Goal: Task Accomplishment & Management: Manage account settings

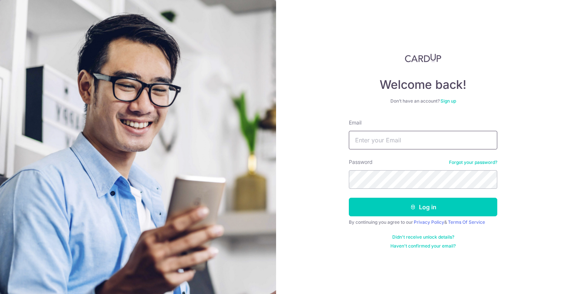
click at [399, 142] on input "Email" at bounding box center [423, 140] width 148 height 19
click at [459, 140] on input "vincent_234@hotmail.comq" at bounding box center [423, 140] width 148 height 19
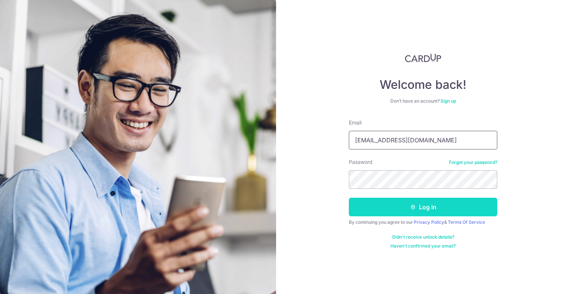
type input "[EMAIL_ADDRESS][DOMAIN_NAME]"
drag, startPoint x: 424, startPoint y: 208, endPoint x: 422, endPoint y: 202, distance: 6.1
click at [423, 205] on button "Log in" at bounding box center [423, 206] width 148 height 19
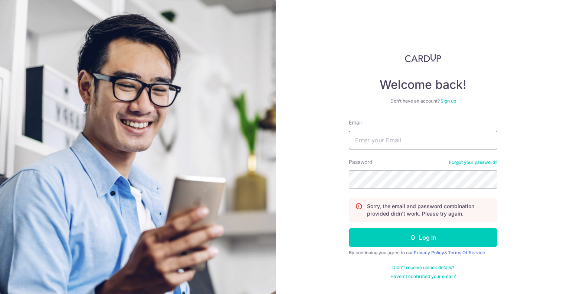
click at [400, 148] on input "Email" at bounding box center [423, 140] width 148 height 19
type input "[EMAIL_ADDRESS][DOMAIN_NAME]"
click at [349, 228] on button "Log in" at bounding box center [423, 237] width 148 height 19
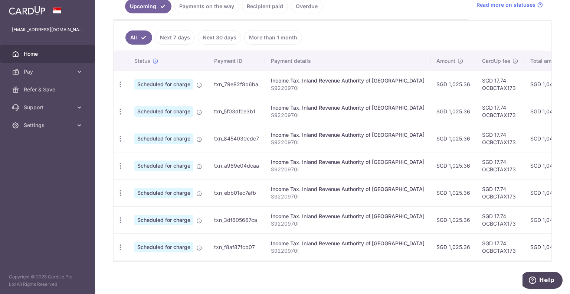
scroll to position [183, 0]
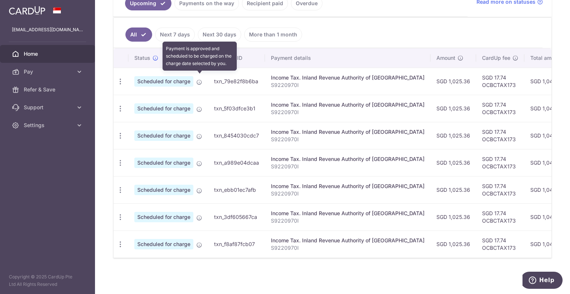
click at [199, 79] on icon at bounding box center [199, 82] width 6 height 6
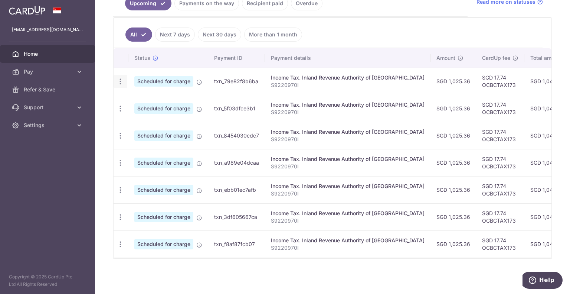
click at [117, 78] on icon "button" at bounding box center [121, 82] width 8 height 8
click at [131, 99] on link "Update payment" at bounding box center [152, 102] width 77 height 18
radio input "true"
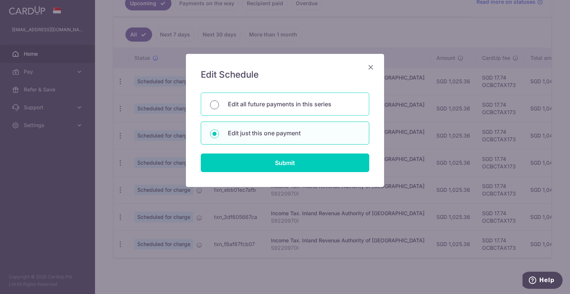
click at [211, 104] on input "Edit all future payments in this series" at bounding box center [214, 104] width 9 height 9
radio input "true"
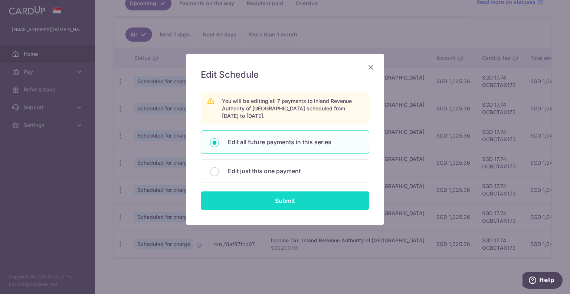
click at [279, 202] on input "Submit" at bounding box center [285, 200] width 169 height 19
radio input "true"
type input "1,025.36"
type input "S9220970I"
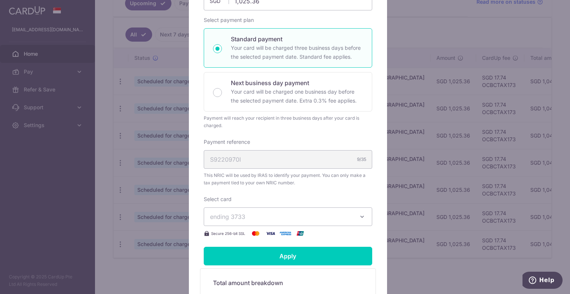
scroll to position [148, 0]
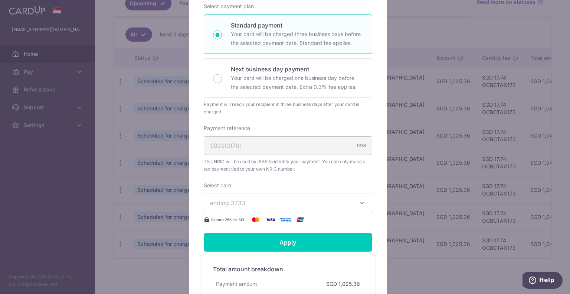
click at [246, 147] on div "S9220970I 9/35" at bounding box center [288, 145] width 169 height 19
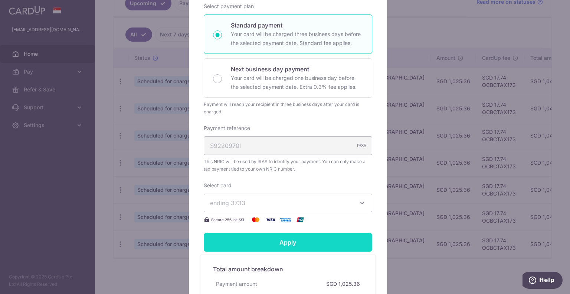
scroll to position [223, 0]
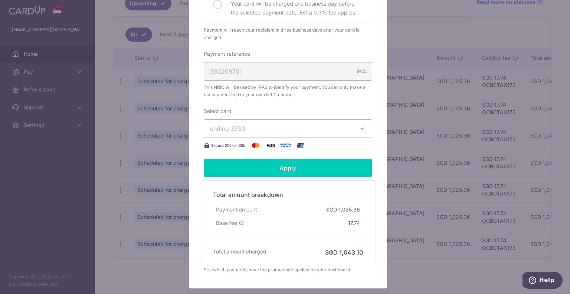
click at [251, 133] on button "ending 3733" at bounding box center [288, 128] width 169 height 19
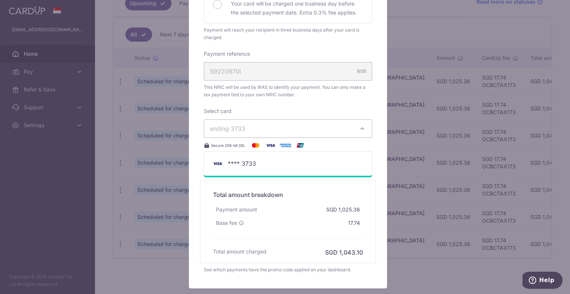
click at [252, 132] on span "ending 3733" at bounding box center [281, 128] width 143 height 9
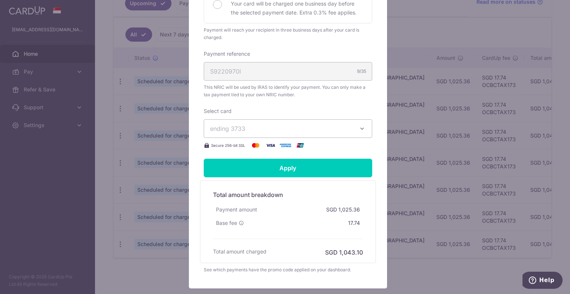
click at [252, 132] on span "ending 3733" at bounding box center [281, 128] width 143 height 9
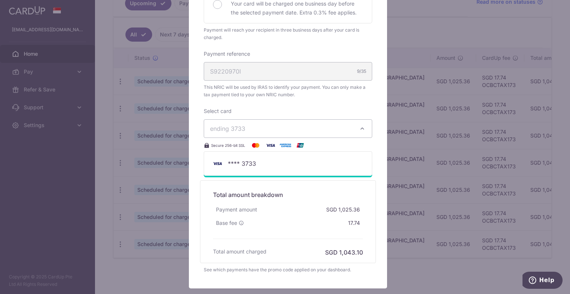
click at [252, 132] on span "ending 3733" at bounding box center [281, 128] width 143 height 9
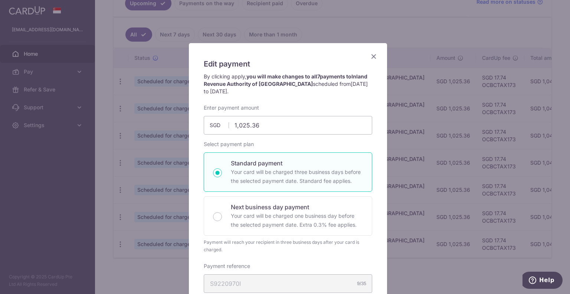
scroll to position [0, 0]
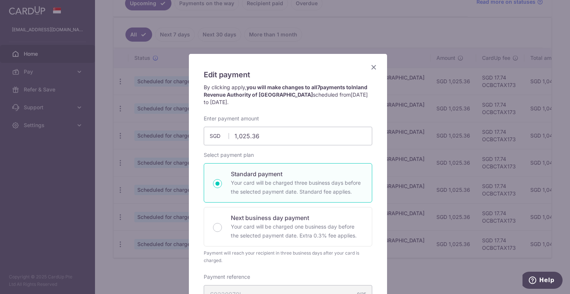
click at [369, 64] on icon "Close" at bounding box center [373, 66] width 9 height 9
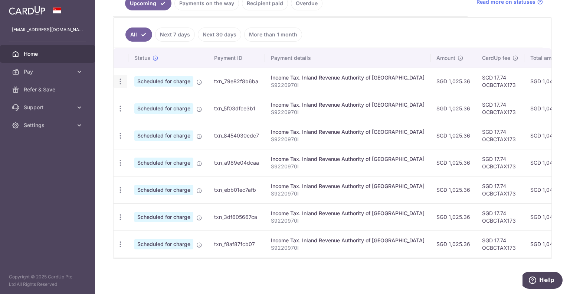
click at [122, 79] on icon "button" at bounding box center [121, 82] width 8 height 8
click at [138, 99] on span "Update payment" at bounding box center [160, 101] width 50 height 9
radio input "true"
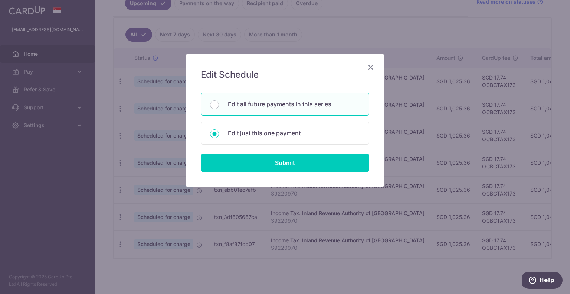
drag, startPoint x: 254, startPoint y: 61, endPoint x: 275, endPoint y: 90, distance: 36.2
click at [289, 57] on div "Edit Schedule You will be editing all 7 payments to Inland Revenue Authority of…" at bounding box center [285, 120] width 198 height 133
click at [218, 106] on input "Edit all future payments in this series" at bounding box center [214, 104] width 9 height 9
radio input "true"
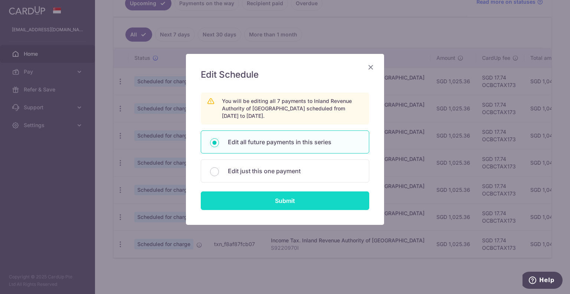
click at [309, 196] on input "Submit" at bounding box center [285, 200] width 169 height 19
radio input "true"
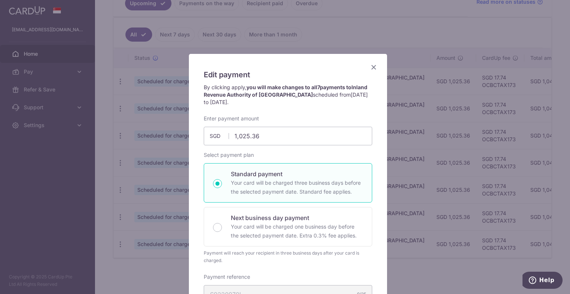
click at [369, 63] on icon "Close" at bounding box center [373, 66] width 9 height 9
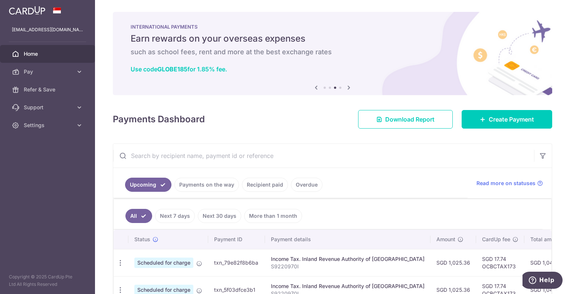
scroll to position [183, 0]
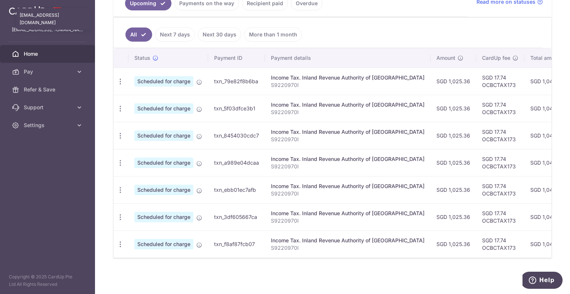
click at [39, 30] on p "[EMAIL_ADDRESS][DOMAIN_NAME]" at bounding box center [47, 29] width 71 height 7
click at [58, 54] on span "Home" at bounding box center [48, 53] width 49 height 7
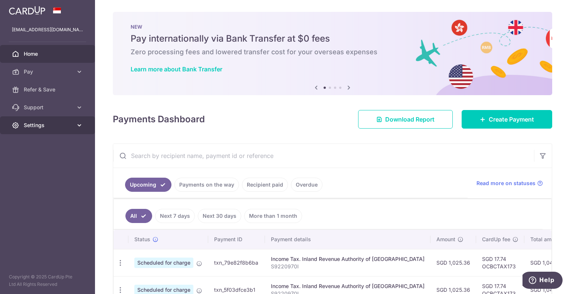
click at [72, 125] on span "Settings" at bounding box center [48, 124] width 49 height 7
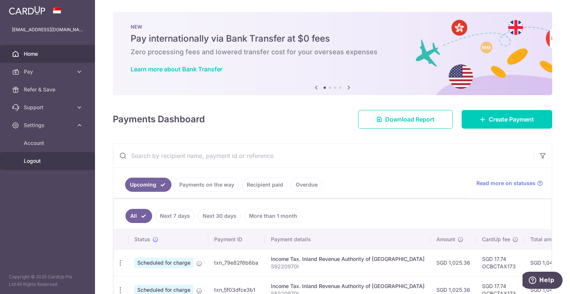
click at [37, 159] on span "Logout" at bounding box center [48, 160] width 49 height 7
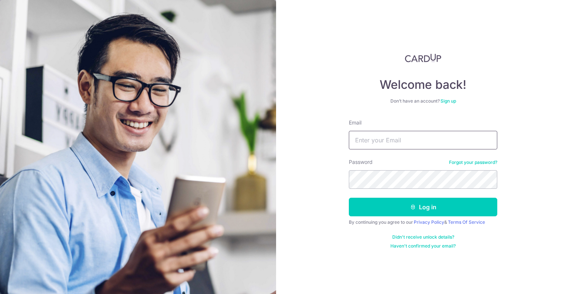
click at [407, 143] on input "Email" at bounding box center [423, 140] width 148 height 19
type input "[EMAIL_ADDRESS][DOMAIN_NAME]"
click at [349, 197] on button "Log in" at bounding box center [423, 206] width 148 height 19
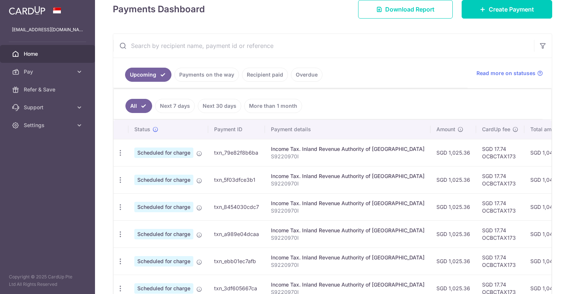
scroll to position [111, 0]
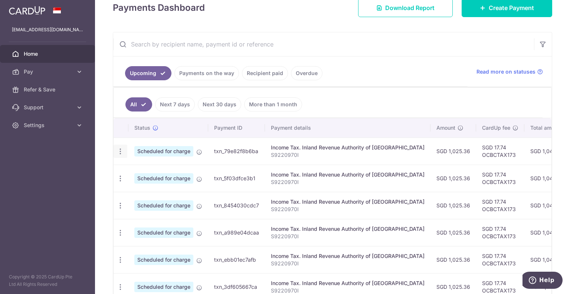
click at [122, 148] on icon "button" at bounding box center [121, 151] width 8 height 8
click at [130, 186] on link "Cancel payment" at bounding box center [152, 189] width 77 height 19
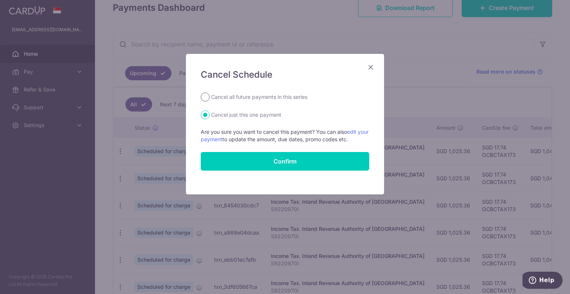
click at [208, 98] on input "Cancel all future payments in this series" at bounding box center [205, 96] width 9 height 9
radio input "true"
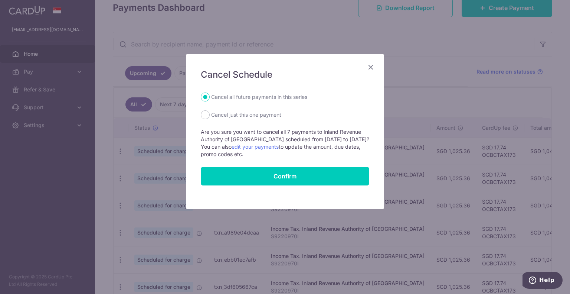
click at [371, 67] on icon "Close" at bounding box center [370, 66] width 9 height 9
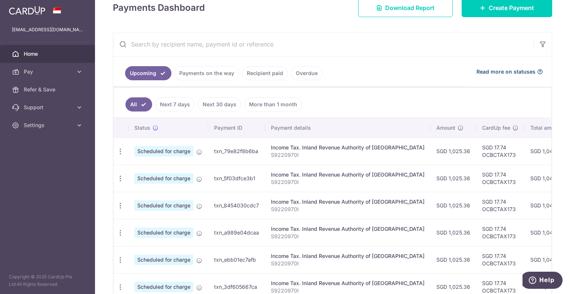
click at [530, 69] on span "Read more on statuses" at bounding box center [506, 71] width 59 height 7
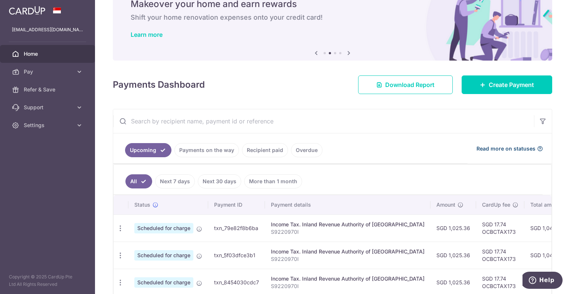
scroll to position [0, 0]
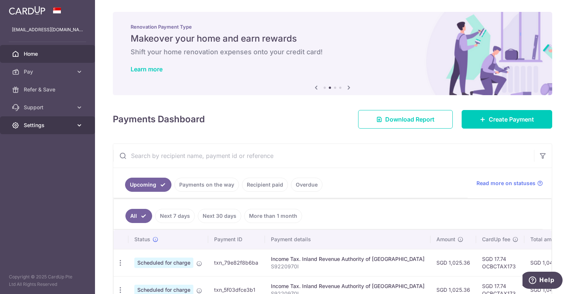
click at [35, 125] on span "Settings" at bounding box center [48, 124] width 49 height 7
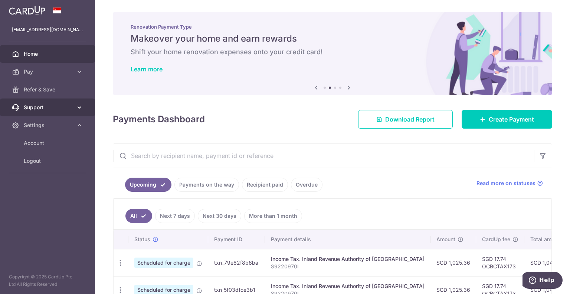
click at [45, 108] on span "Support" at bounding box center [48, 107] width 49 height 7
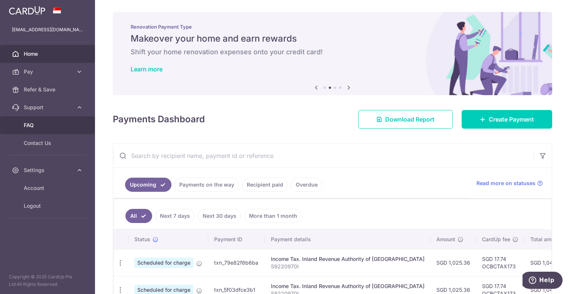
click at [35, 121] on span "FAQ" at bounding box center [48, 124] width 49 height 7
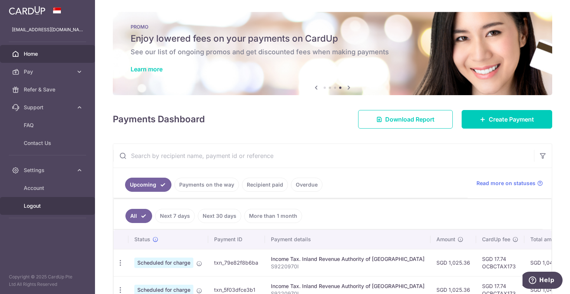
click at [34, 203] on span "Logout" at bounding box center [48, 205] width 49 height 7
